Goal: Information Seeking & Learning: Learn about a topic

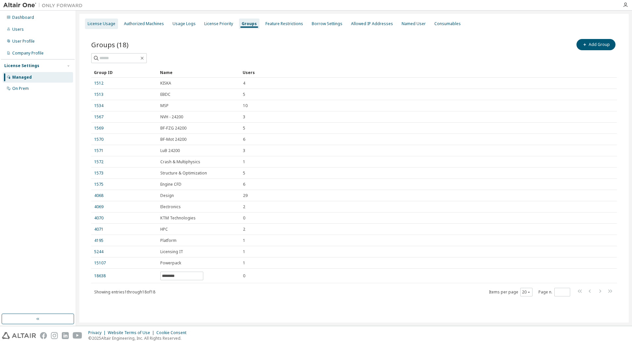
click at [90, 23] on div "License Usage" at bounding box center [102, 23] width 28 height 5
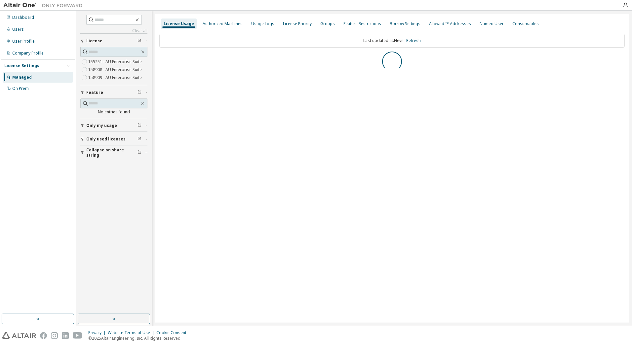
click at [81, 152] on icon "button" at bounding box center [82, 153] width 4 height 4
click at [82, 138] on icon "button" at bounding box center [82, 139] width 3 height 3
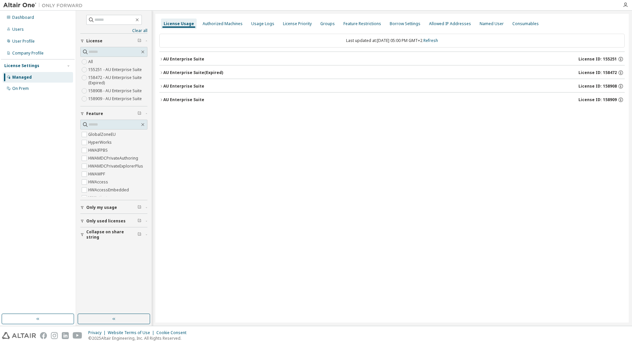
click at [163, 99] on icon "button" at bounding box center [161, 100] width 4 height 4
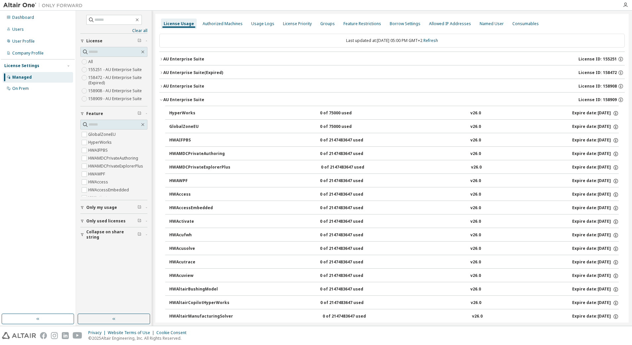
click at [163, 99] on icon "button" at bounding box center [161, 100] width 4 height 4
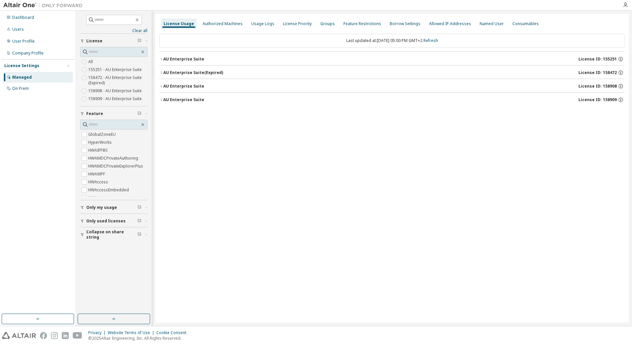
click at [161, 85] on icon "button" at bounding box center [161, 86] width 4 height 4
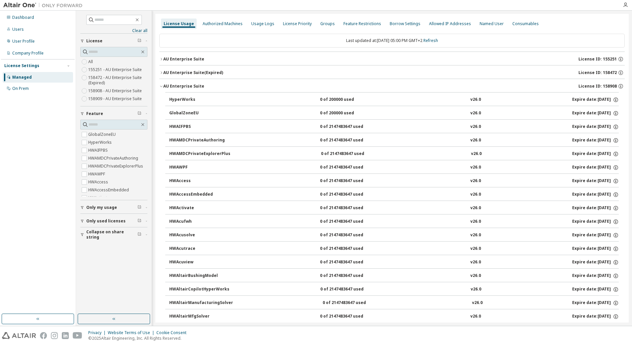
click at [161, 85] on icon "button" at bounding box center [161, 86] width 4 height 4
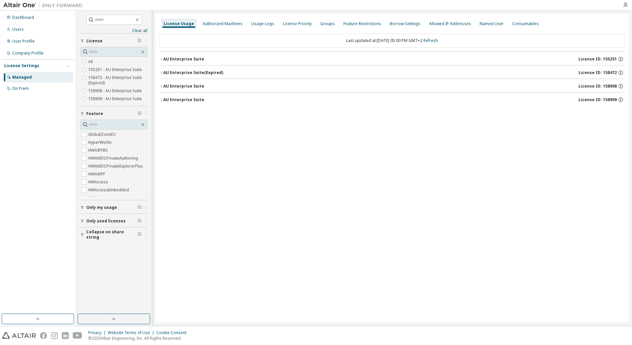
click at [160, 71] on icon "button" at bounding box center [161, 73] width 4 height 4
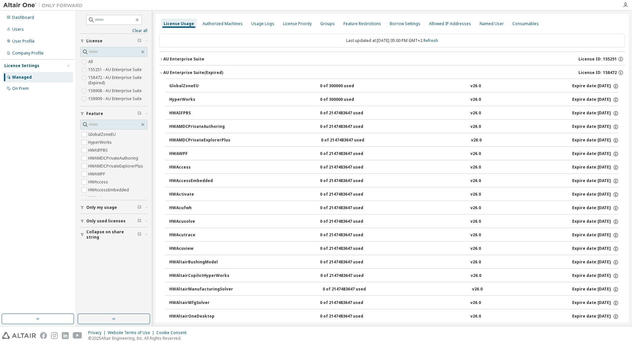
click at [160, 71] on icon "button" at bounding box center [161, 73] width 4 height 4
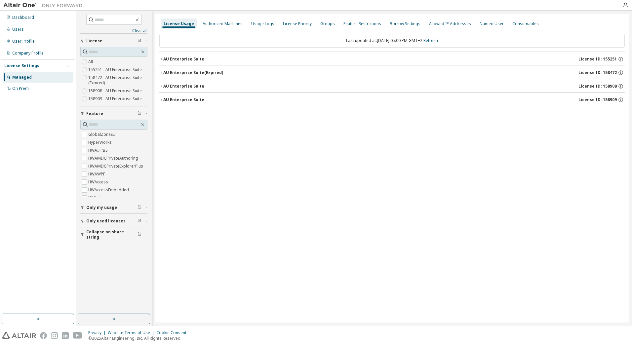
click at [81, 219] on button "Only used licenses" at bounding box center [113, 221] width 67 height 15
click at [621, 71] on icon "button" at bounding box center [621, 73] width 6 height 6
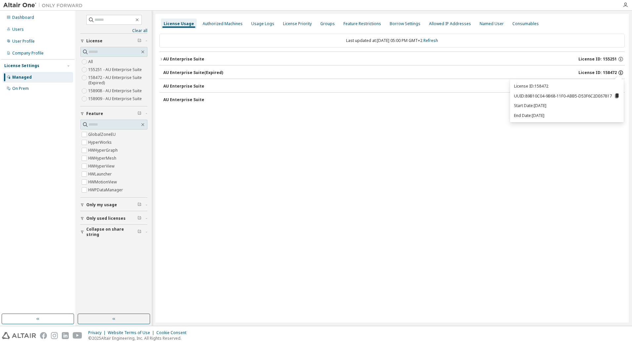
click at [621, 71] on icon "button" at bounding box center [621, 73] width 6 height 6
click at [624, 58] on icon "button" at bounding box center [621, 59] width 6 height 6
click at [622, 57] on icon "button" at bounding box center [621, 59] width 5 height 5
click at [620, 101] on icon "button" at bounding box center [621, 100] width 6 height 6
click at [621, 85] on icon "button" at bounding box center [621, 86] width 6 height 6
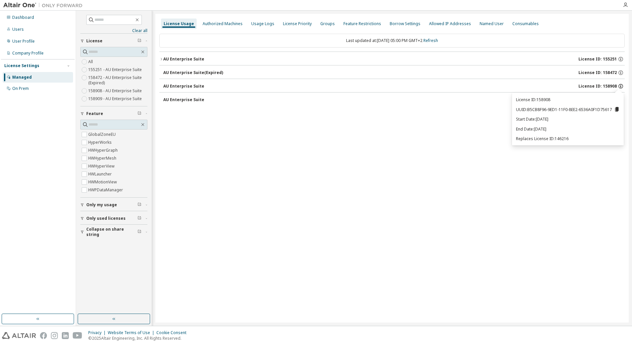
click at [621, 85] on icon "button" at bounding box center [621, 86] width 6 height 6
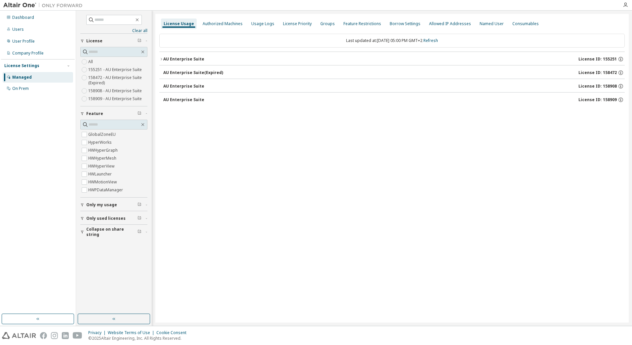
click at [442, 150] on div "License Usage Authorized Machines Usage Logs License Priority Groups Feature Re…" at bounding box center [392, 168] width 474 height 309
